Goal: Task Accomplishment & Management: Use online tool/utility

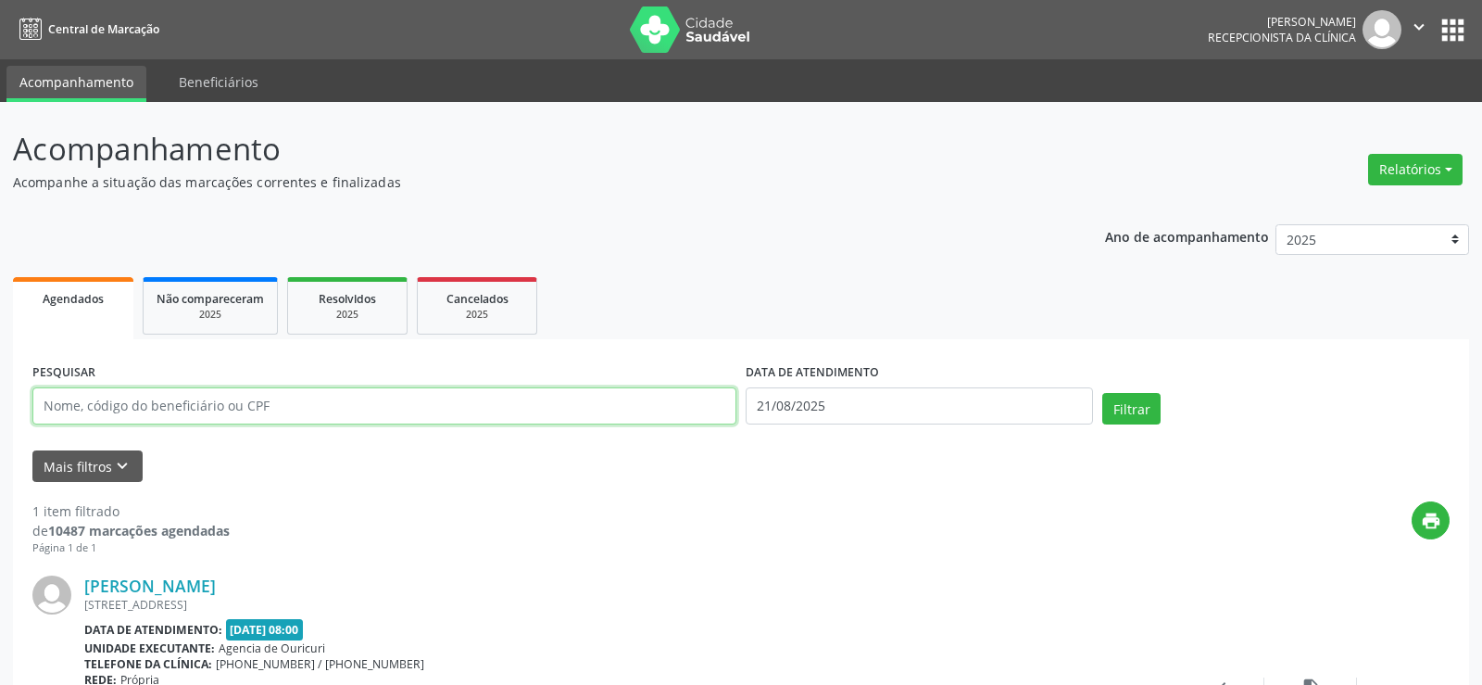
drag, startPoint x: 0, startPoint y: 0, endPoint x: 218, endPoint y: 415, distance: 468.6
click at [218, 415] on input "text" at bounding box center [384, 405] width 704 height 37
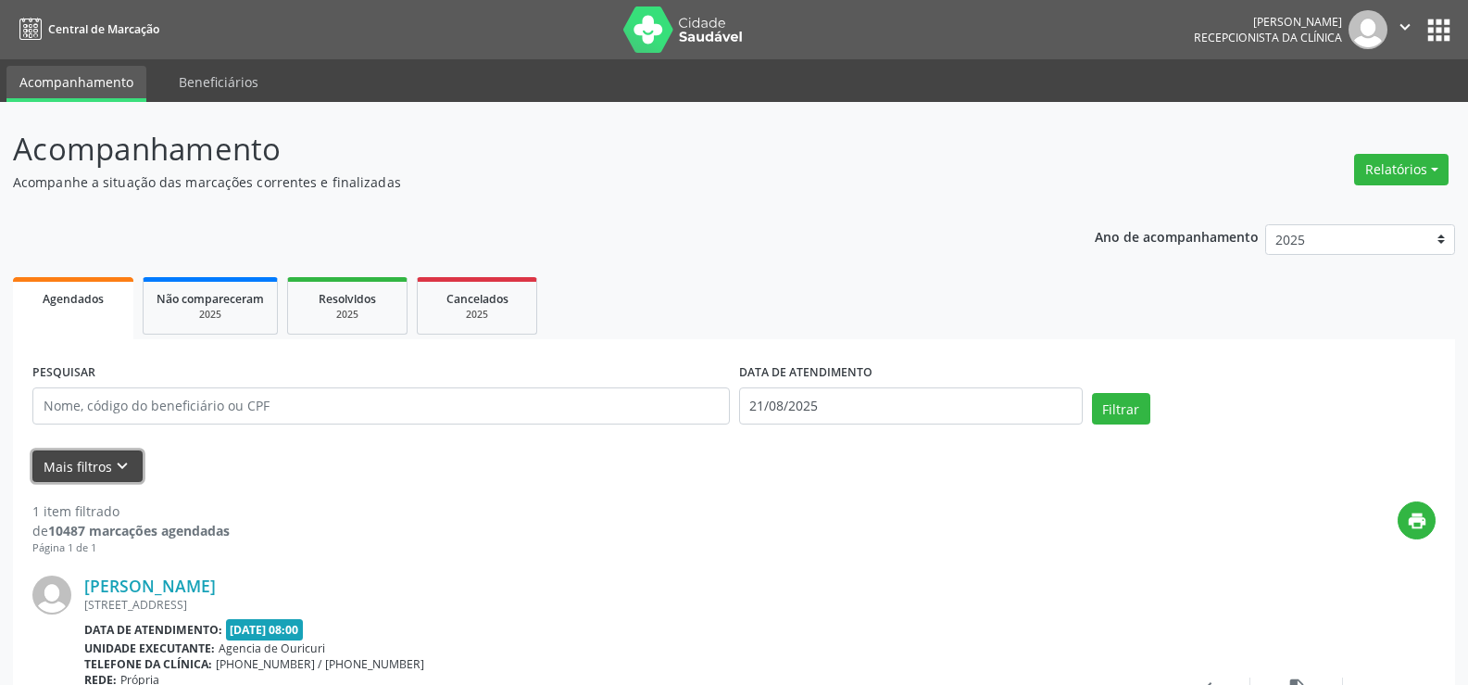
click at [107, 472] on button "Mais filtros keyboard_arrow_down" at bounding box center [87, 466] width 110 height 32
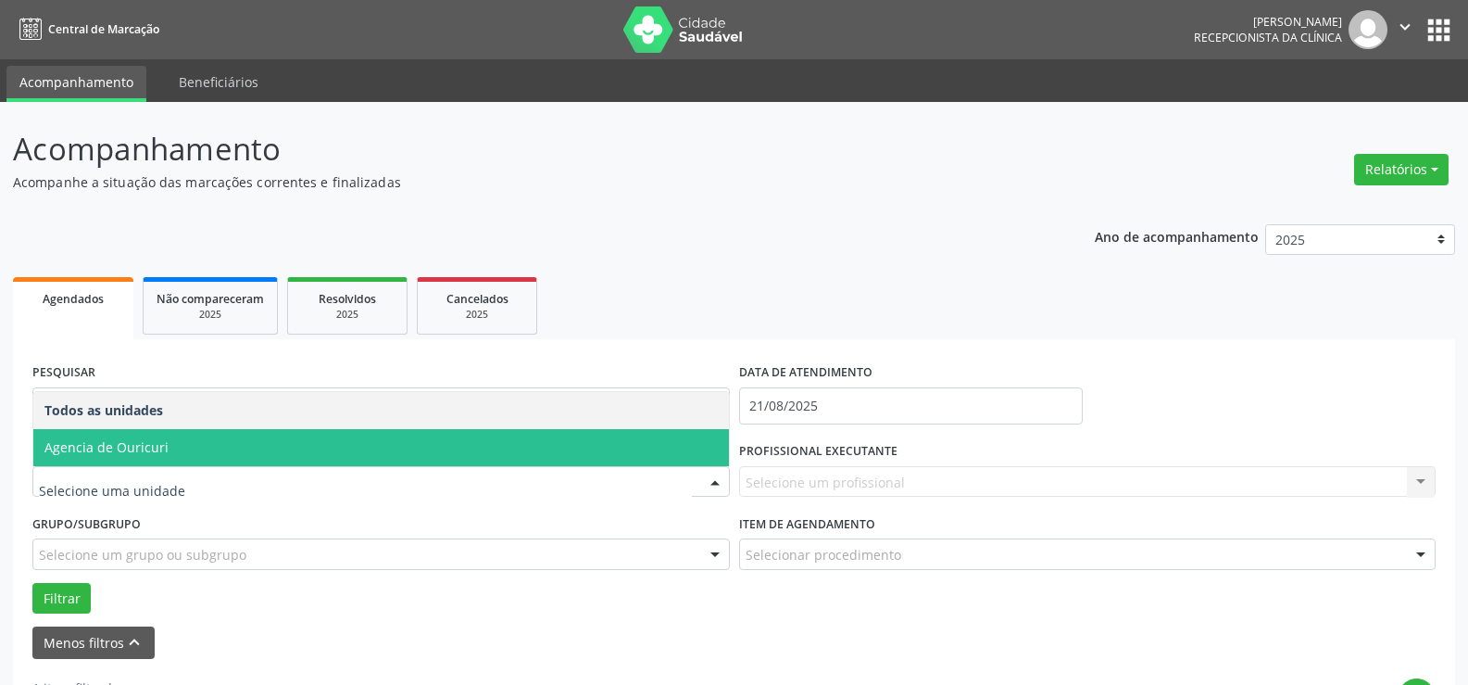
click at [130, 454] on span "Agencia de Ouricuri" at bounding box center [106, 447] width 124 height 18
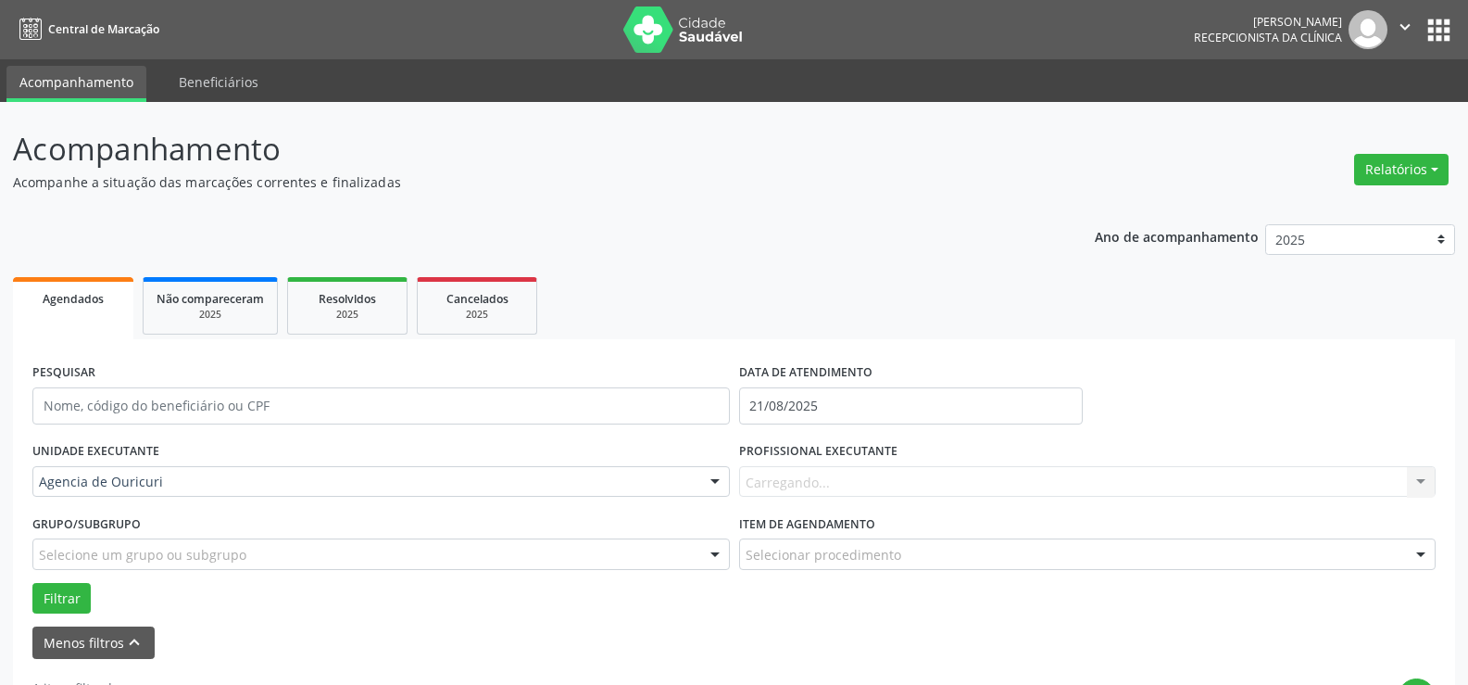
click at [249, 562] on div "Selecione um grupo ou subgrupo" at bounding box center [381, 553] width 698 height 31
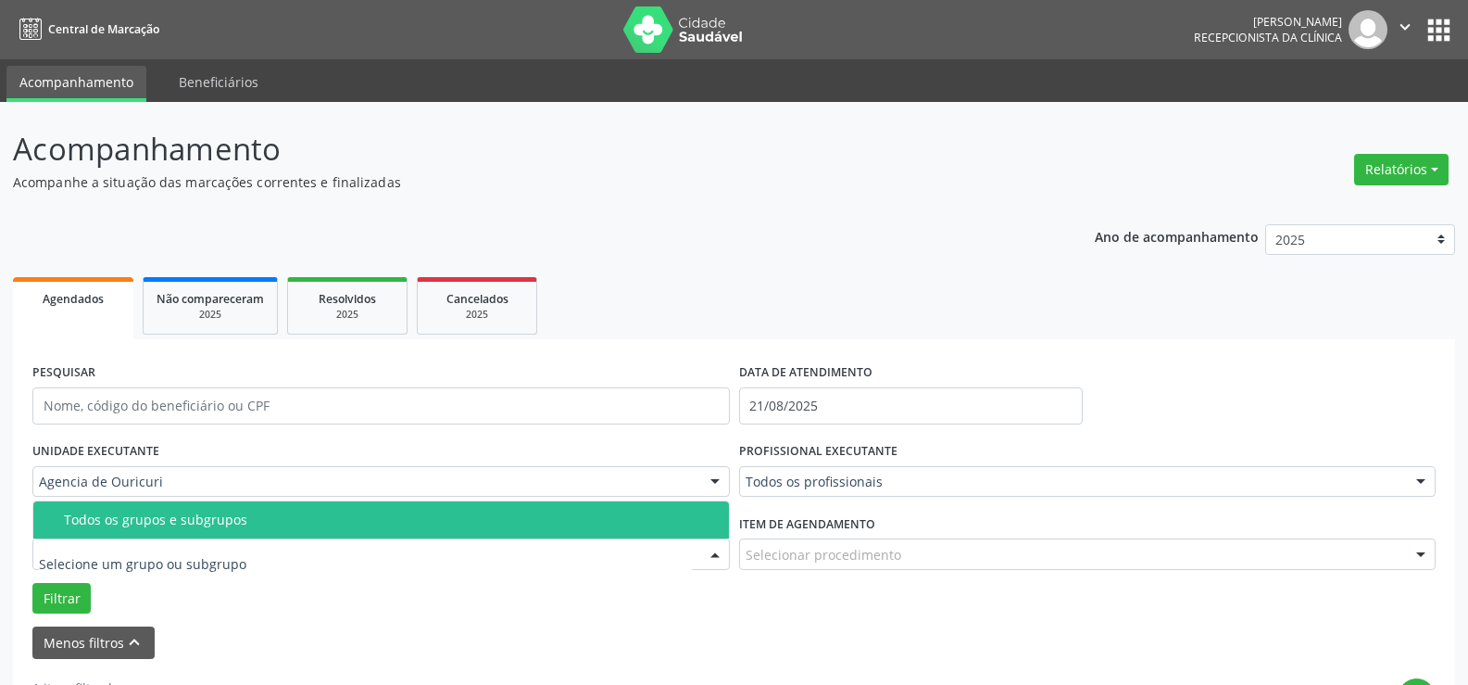
click at [414, 464] on div "UNIDADE EXECUTANTE Agencia de Ouricuri Todos as unidades Agencia de Ouricuri Ne…" at bounding box center [381, 473] width 707 height 72
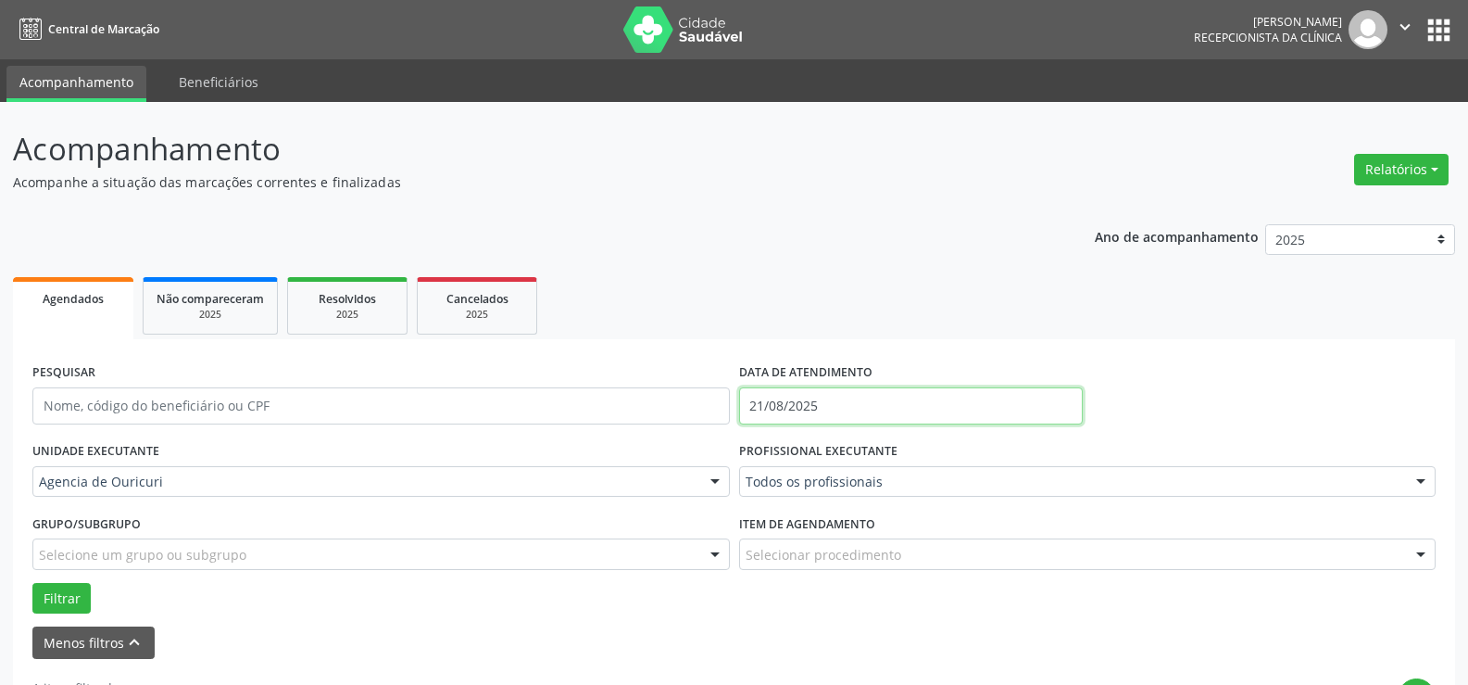
click at [857, 410] on input "21/08/2025" at bounding box center [911, 405] width 344 height 37
click at [881, 330] on span "27" at bounding box center [881, 330] width 36 height 36
type input "[DATE]"
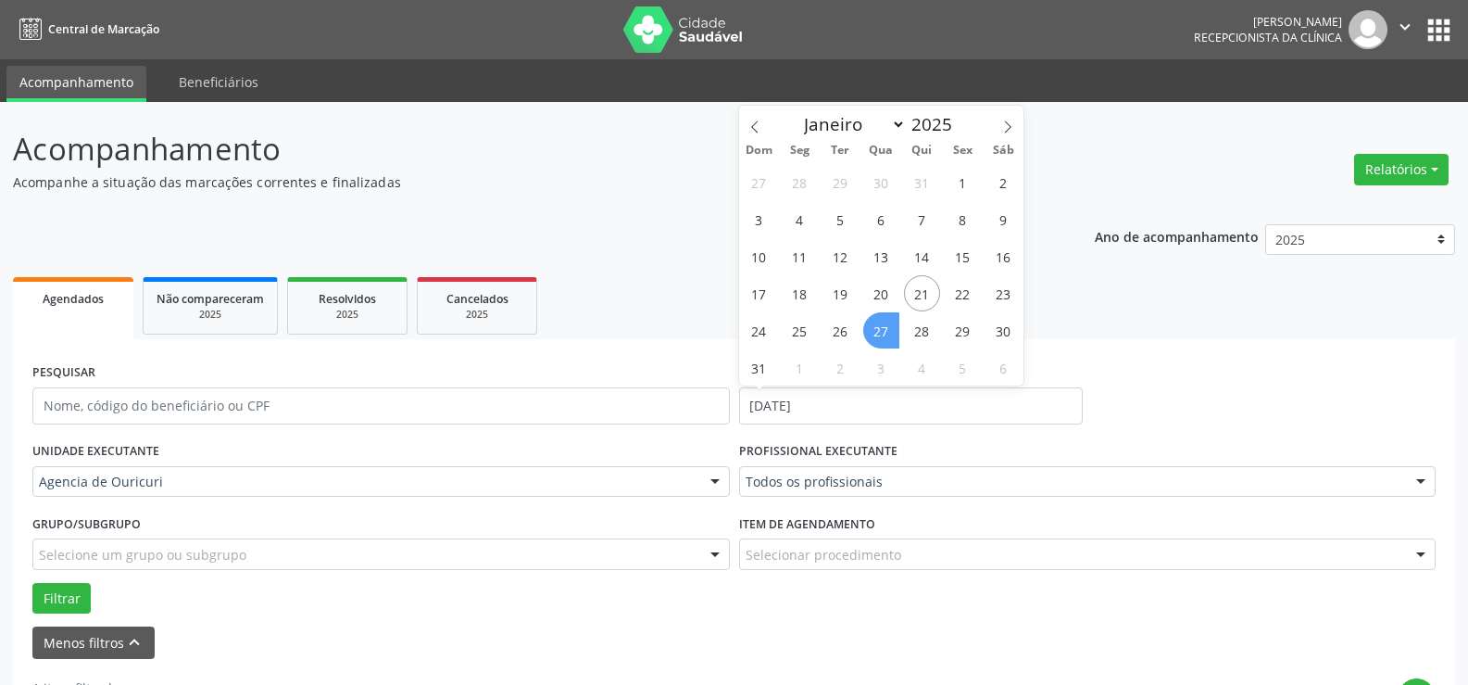
click at [881, 330] on span "27" at bounding box center [881, 330] width 36 height 36
click at [881, 330] on ul "Agendados Não compareceram 2025 Resolvidos 2025 Cancelados 2025" at bounding box center [734, 305] width 1442 height 67
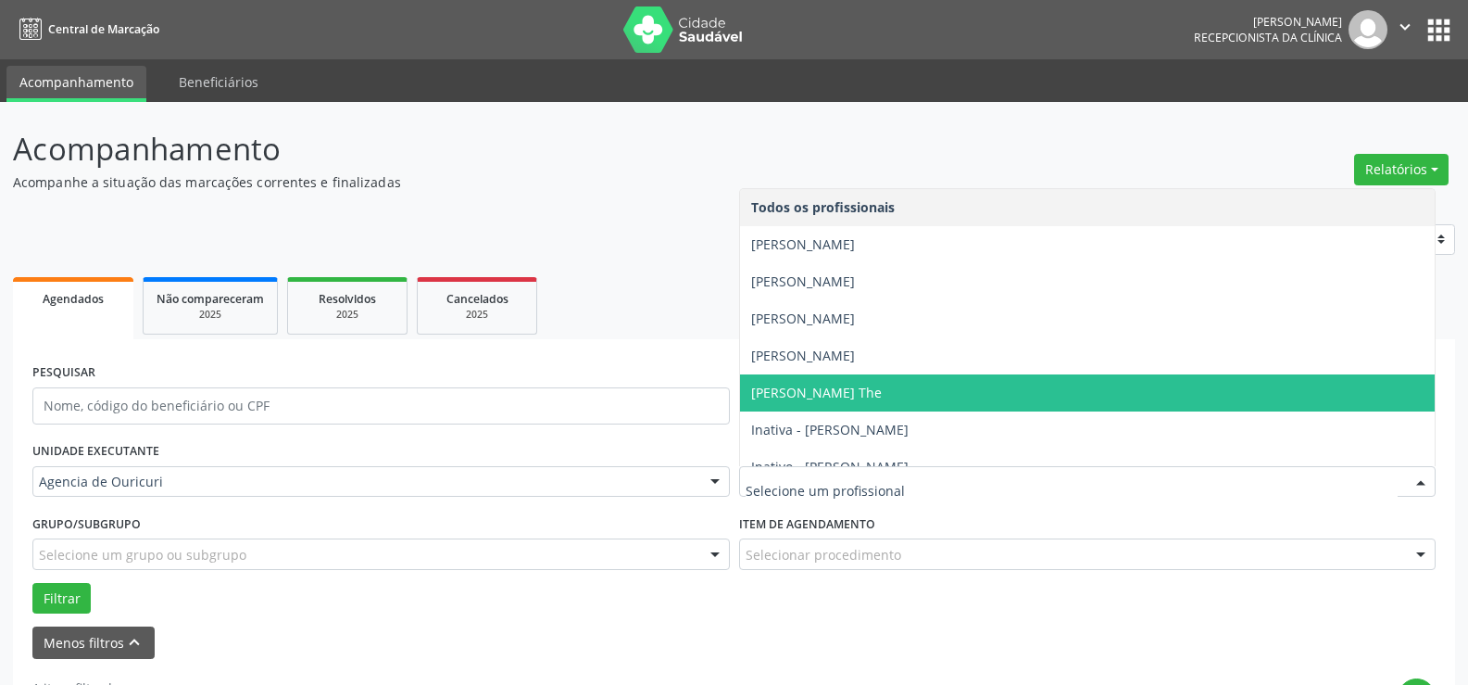
scroll to position [93, 0]
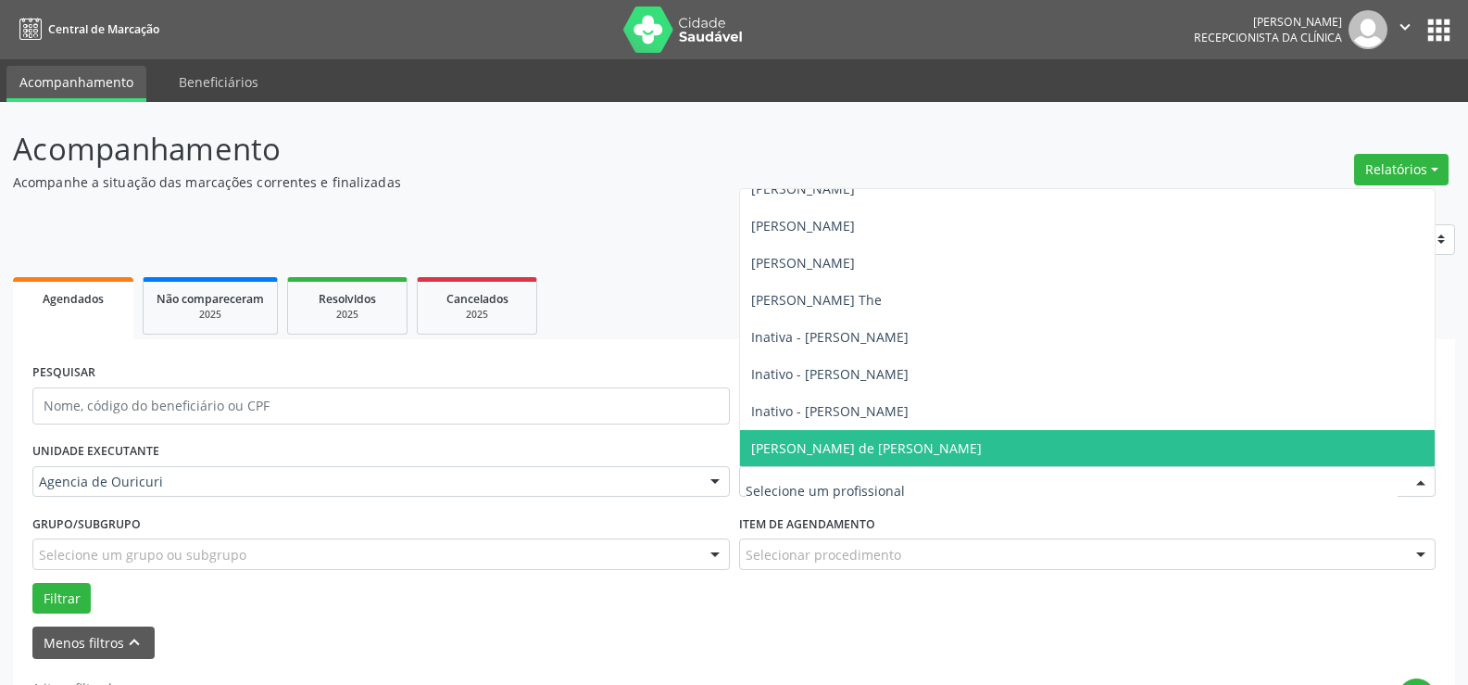
click at [798, 439] on span "[PERSON_NAME] de [PERSON_NAME]" at bounding box center [866, 448] width 231 height 18
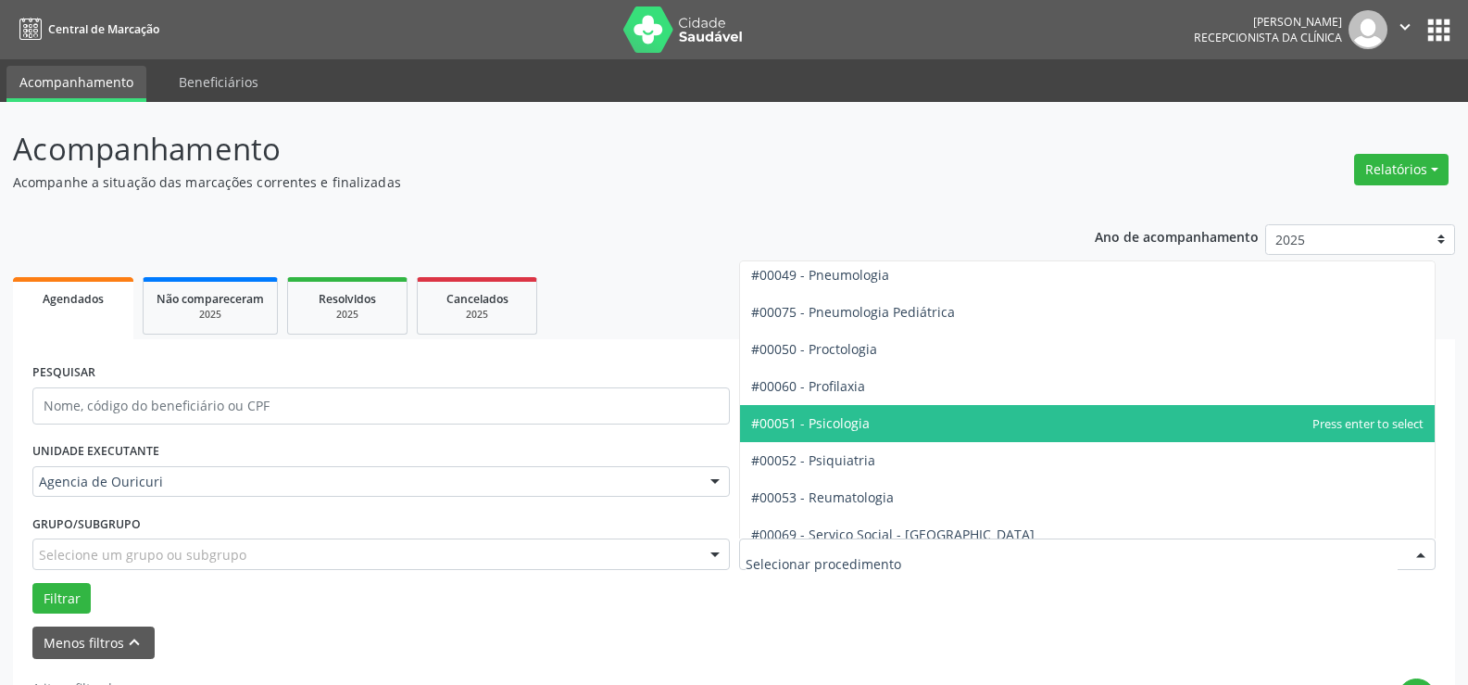
scroll to position [2964, 0]
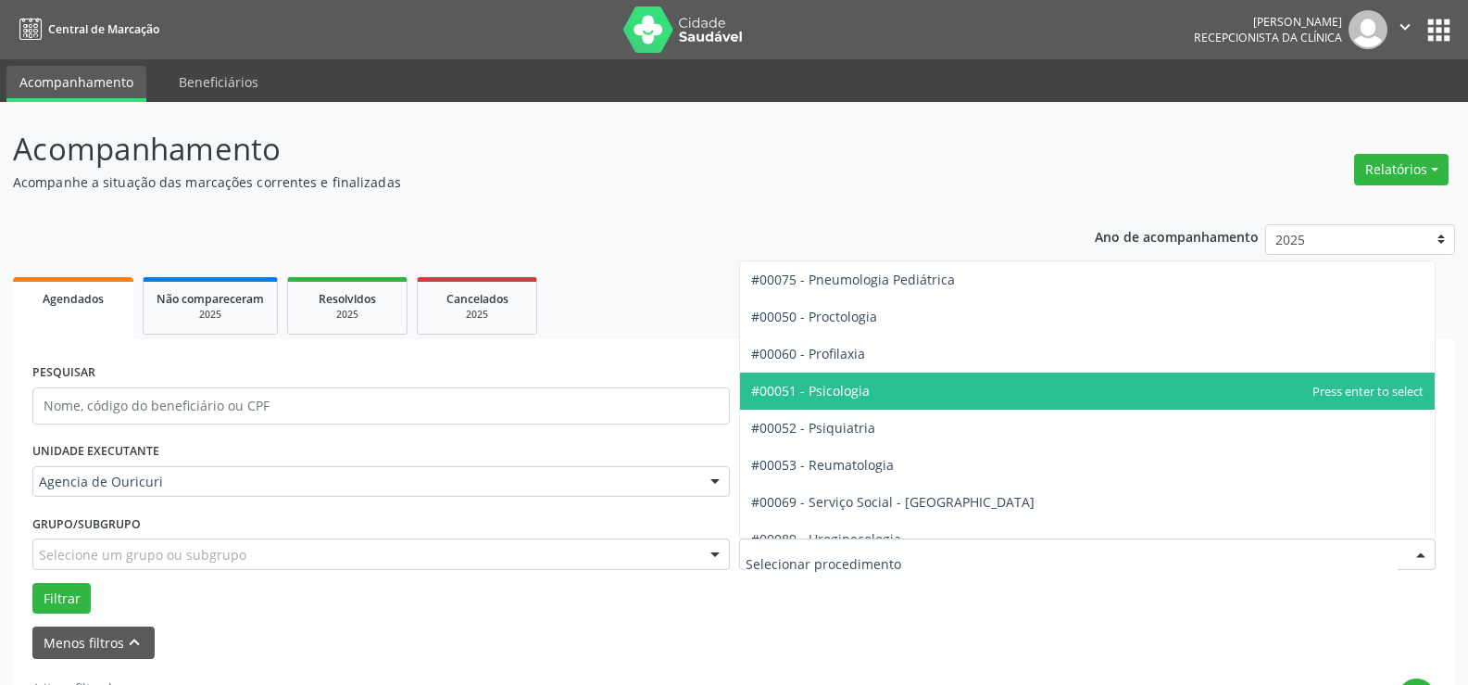
click at [836, 391] on span "#00051 - Psicologia" at bounding box center [810, 391] width 119 height 18
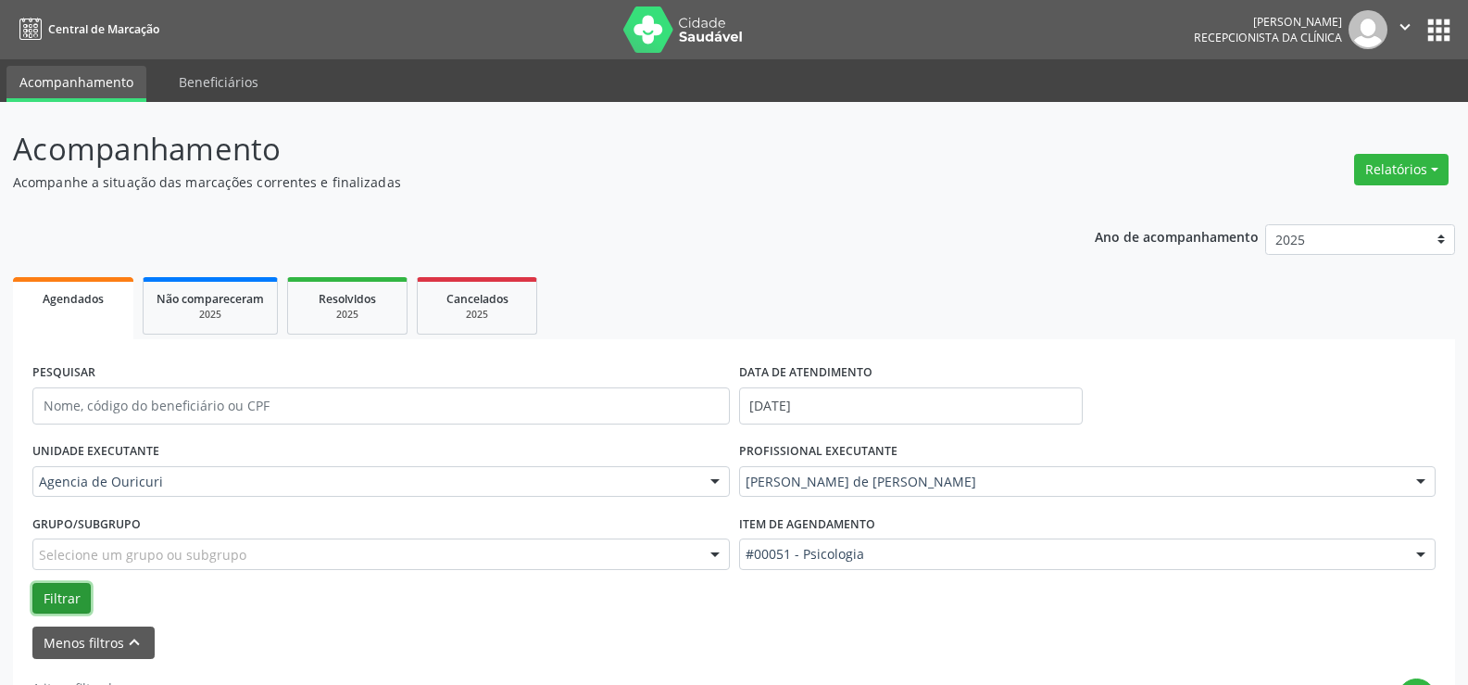
click at [67, 593] on button "Filtrar" at bounding box center [61, 598] width 58 height 31
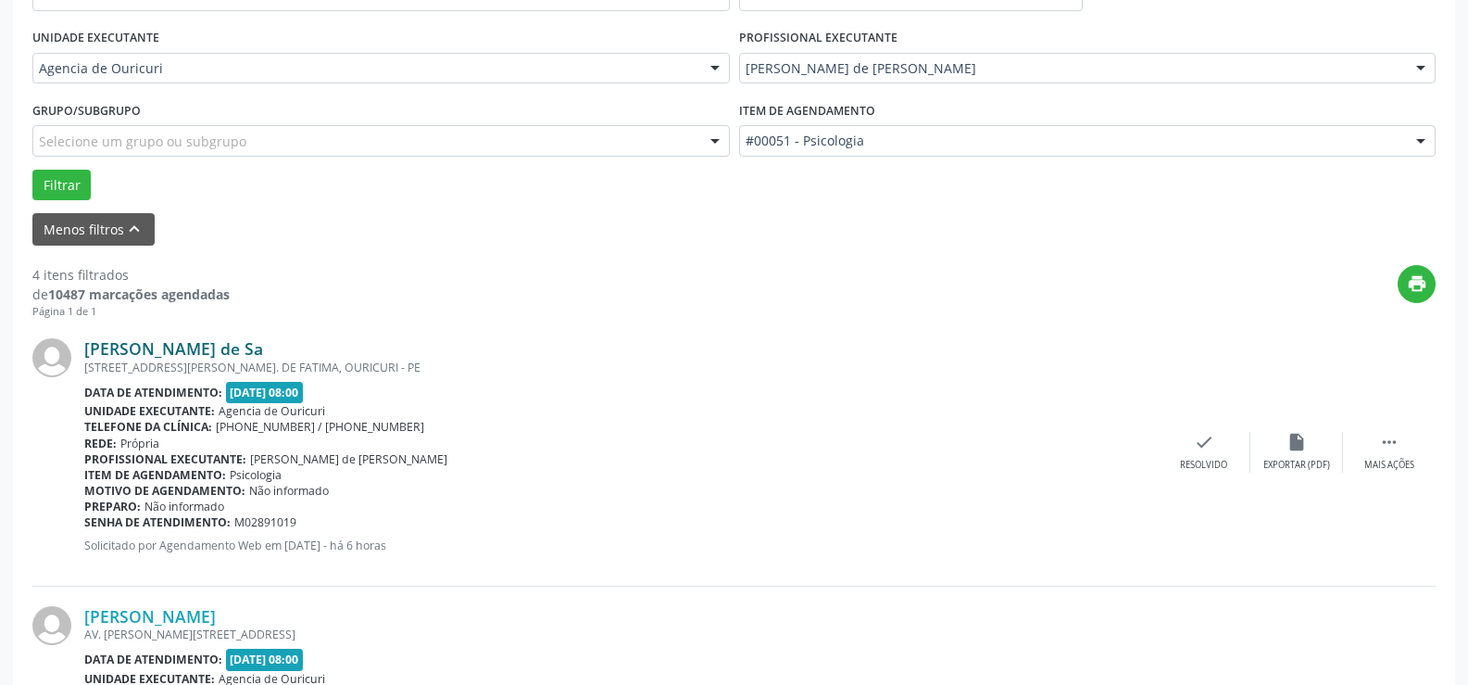
scroll to position [406, 0]
